Goal: Information Seeking & Learning: Find specific page/section

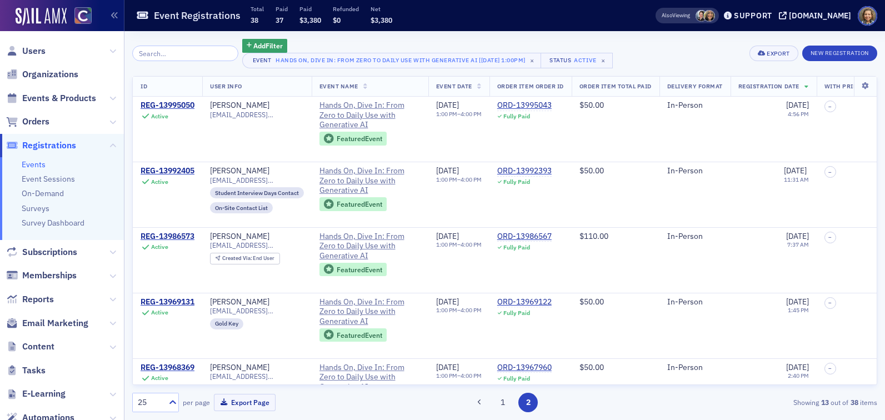
scroll to position [438, 3]
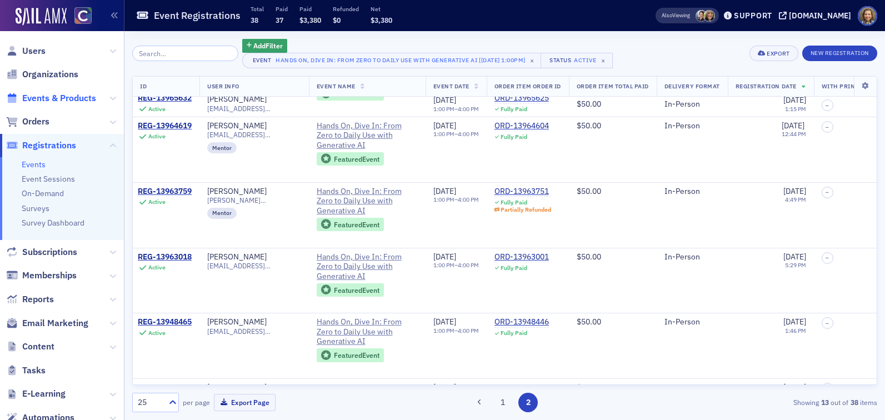
click at [42, 101] on span "Events & Products" at bounding box center [59, 98] width 74 height 12
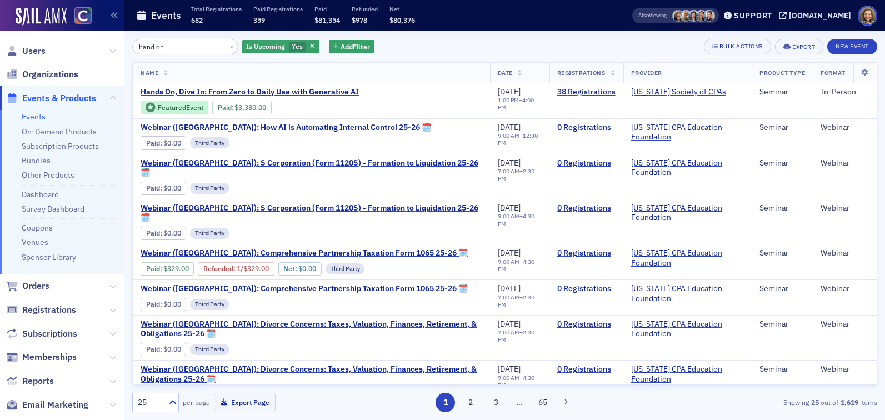
drag, startPoint x: 193, startPoint y: 44, endPoint x: 79, endPoint y: 30, distance: 114.3
click at [79, 34] on div "Users Organizations Events & Products Events On-Demand Products Subscription Pr…" at bounding box center [442, 210] width 885 height 420
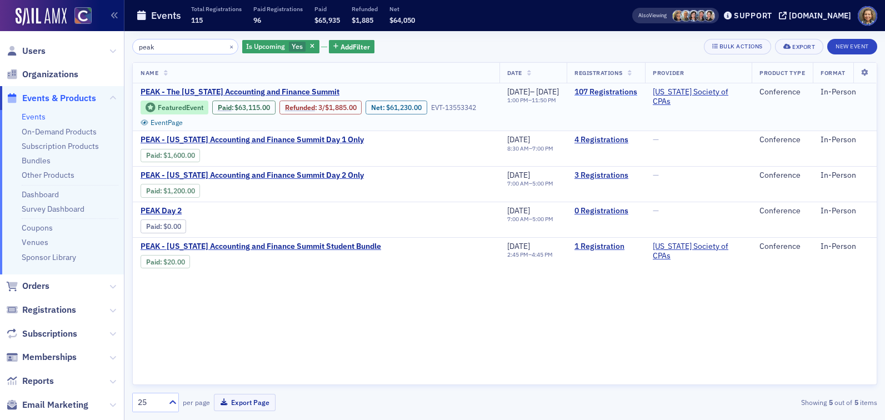
type input "peak"
click at [619, 91] on link "107 Registrations" at bounding box center [605, 92] width 63 height 10
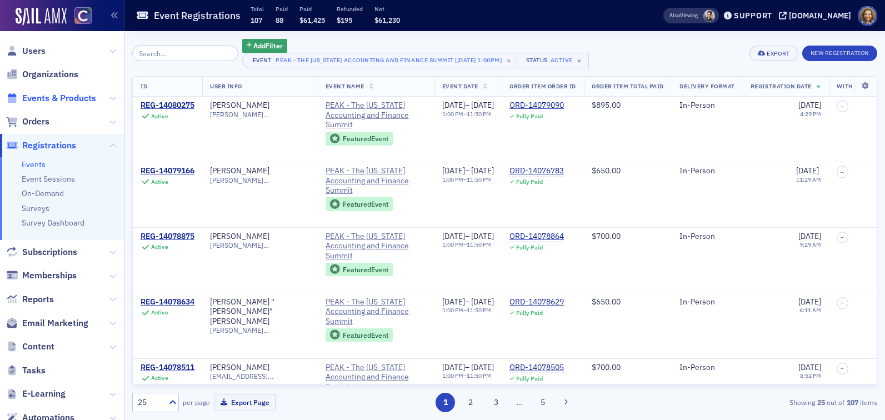
click at [36, 100] on span "Events & Products" at bounding box center [59, 98] width 74 height 12
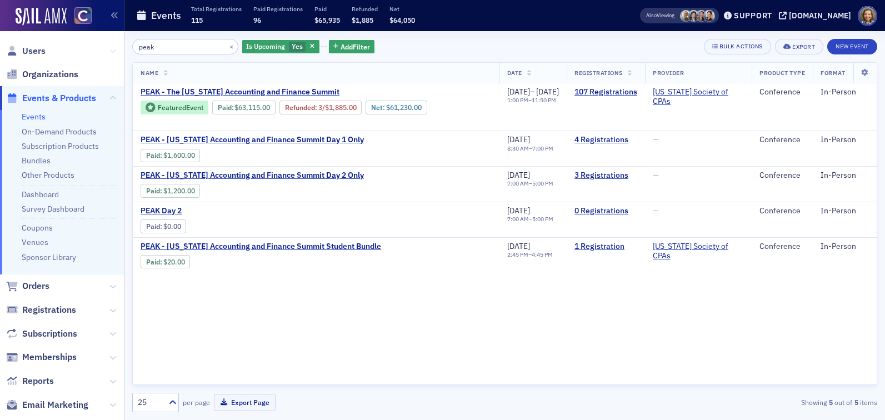
drag, startPoint x: 166, startPoint y: 45, endPoint x: 110, endPoint y: 48, distance: 56.2
click at [111, 48] on div "Users Organizations Events & Products Events On-Demand Products Subscription Pr…" at bounding box center [442, 210] width 885 height 420
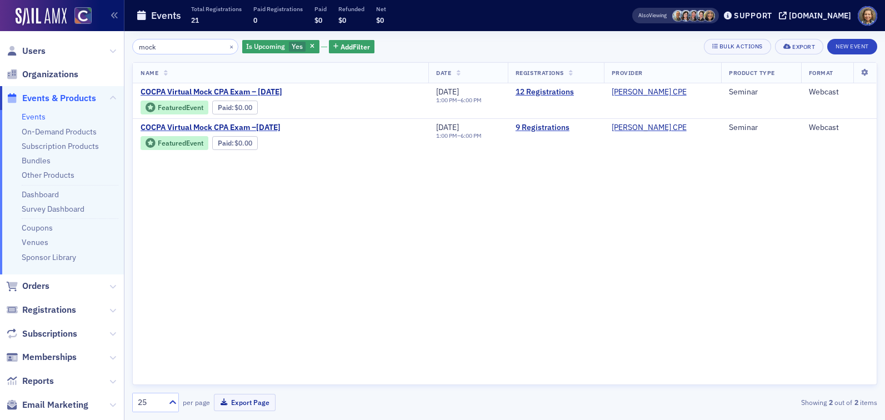
type input "mock"
